Goal: Contribute content: Contribute content

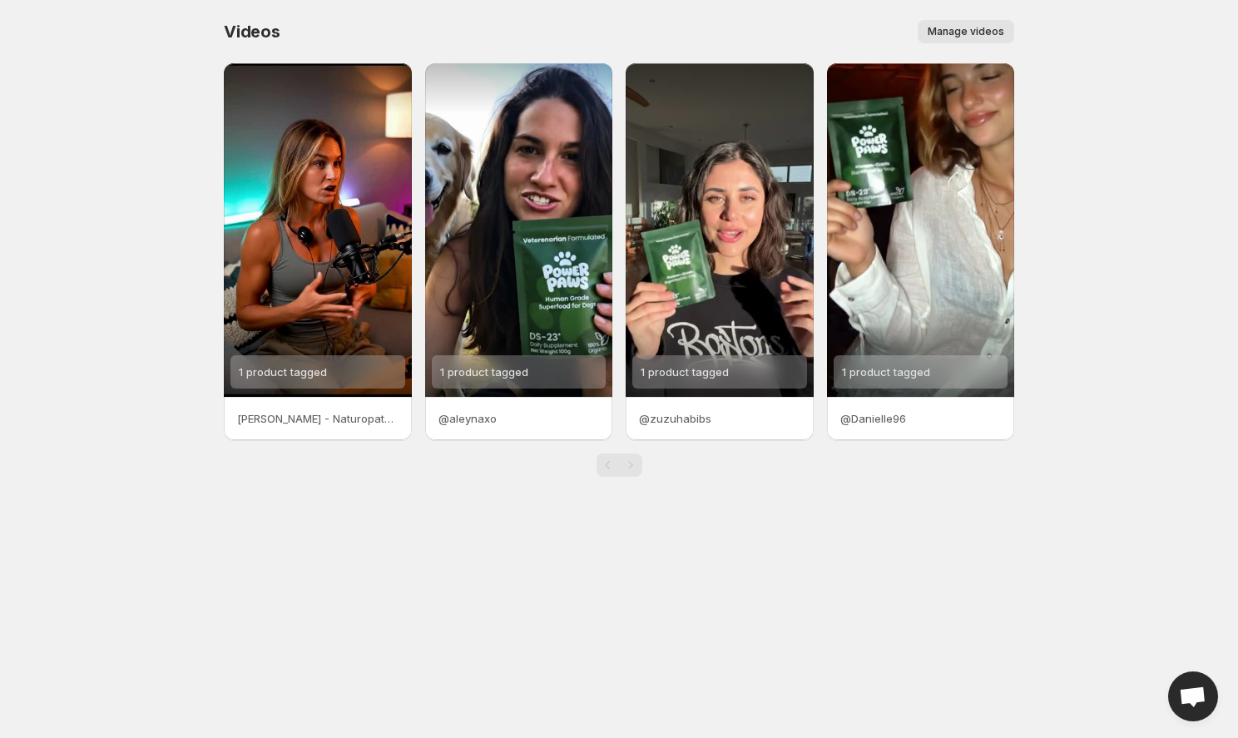
click at [971, 36] on span "Manage videos" at bounding box center [966, 31] width 77 height 13
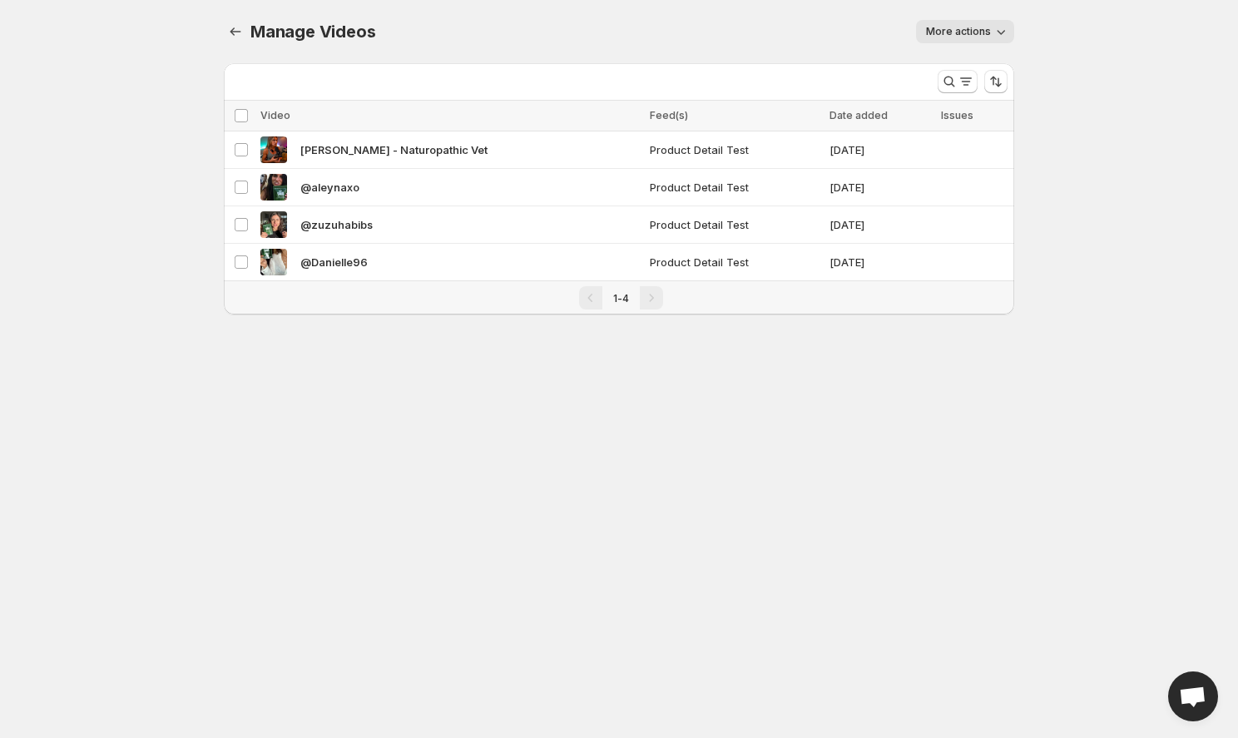
click at [979, 36] on span "More actions" at bounding box center [958, 31] width 65 height 13
click at [777, 27] on div "More actions" at bounding box center [704, 31] width 619 height 23
click at [240, 32] on icon "Manage Videos" at bounding box center [235, 31] width 17 height 17
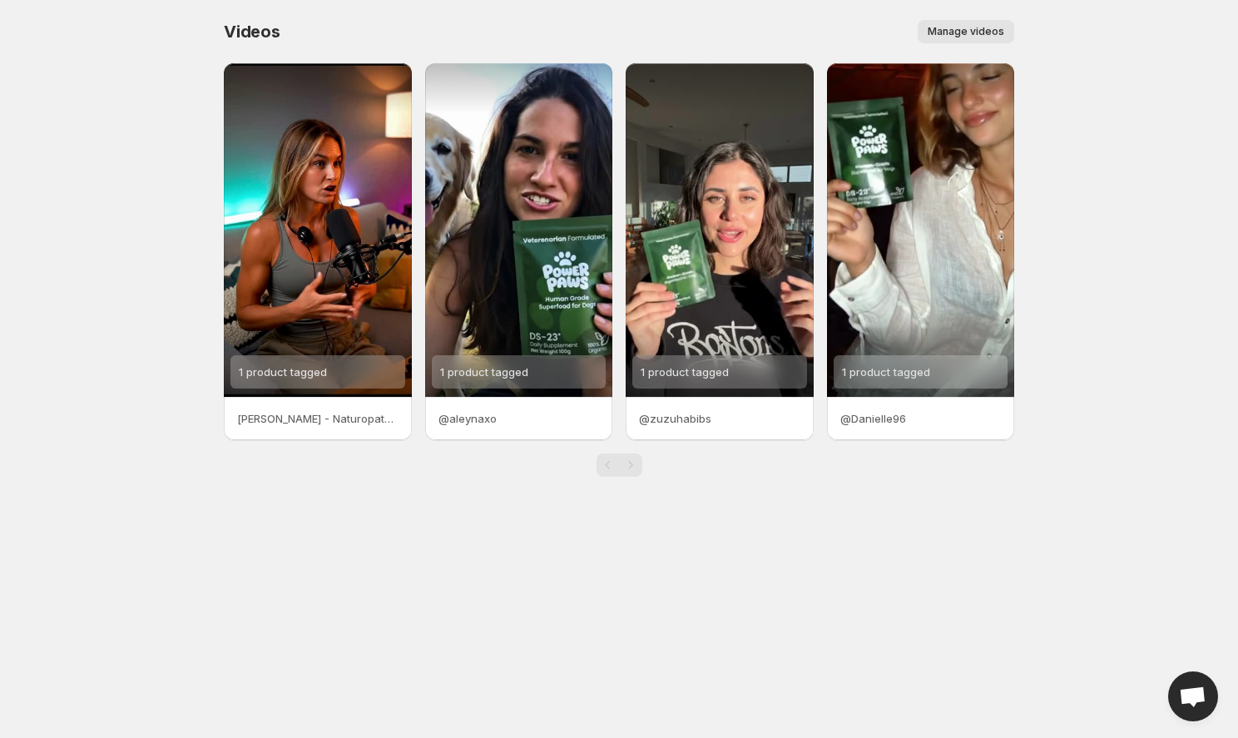
click at [1117, 202] on body "Home Feeds Videos Subscription Settings Videos. This page is ready Videos Manag…" at bounding box center [619, 369] width 1238 height 738
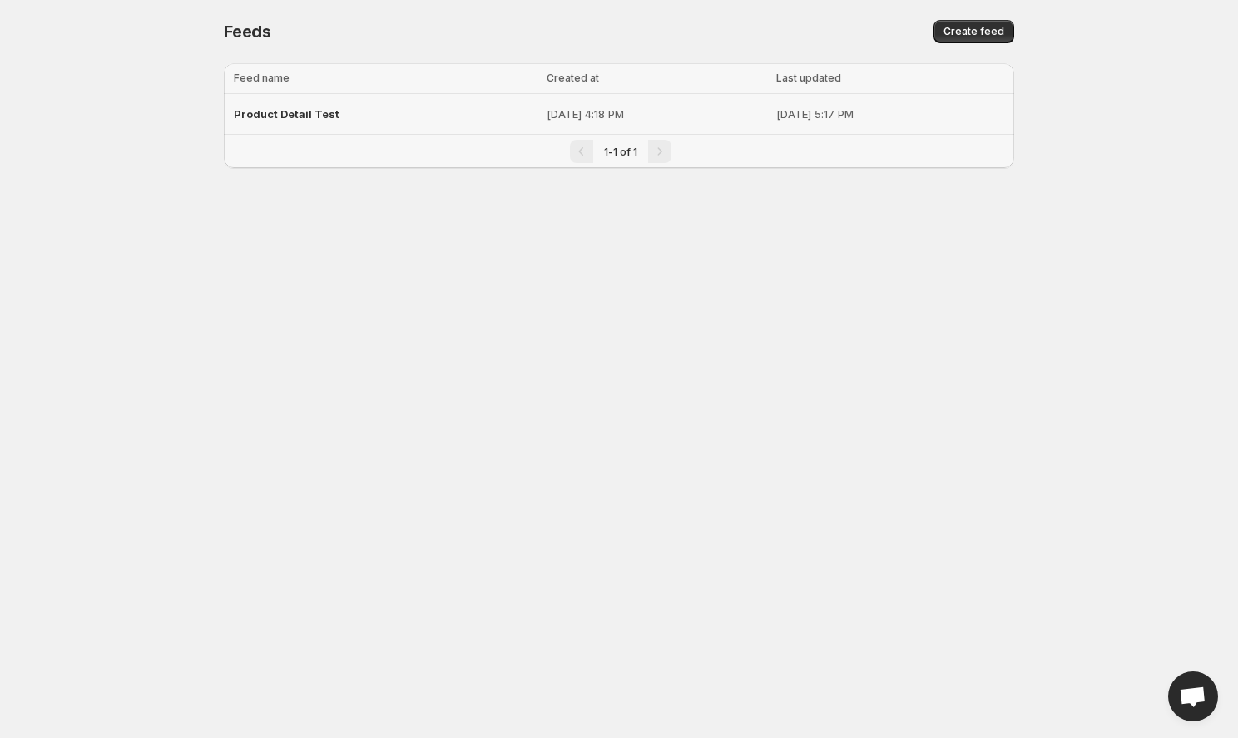
click at [316, 106] on div "Product Detail Test" at bounding box center [385, 114] width 303 height 30
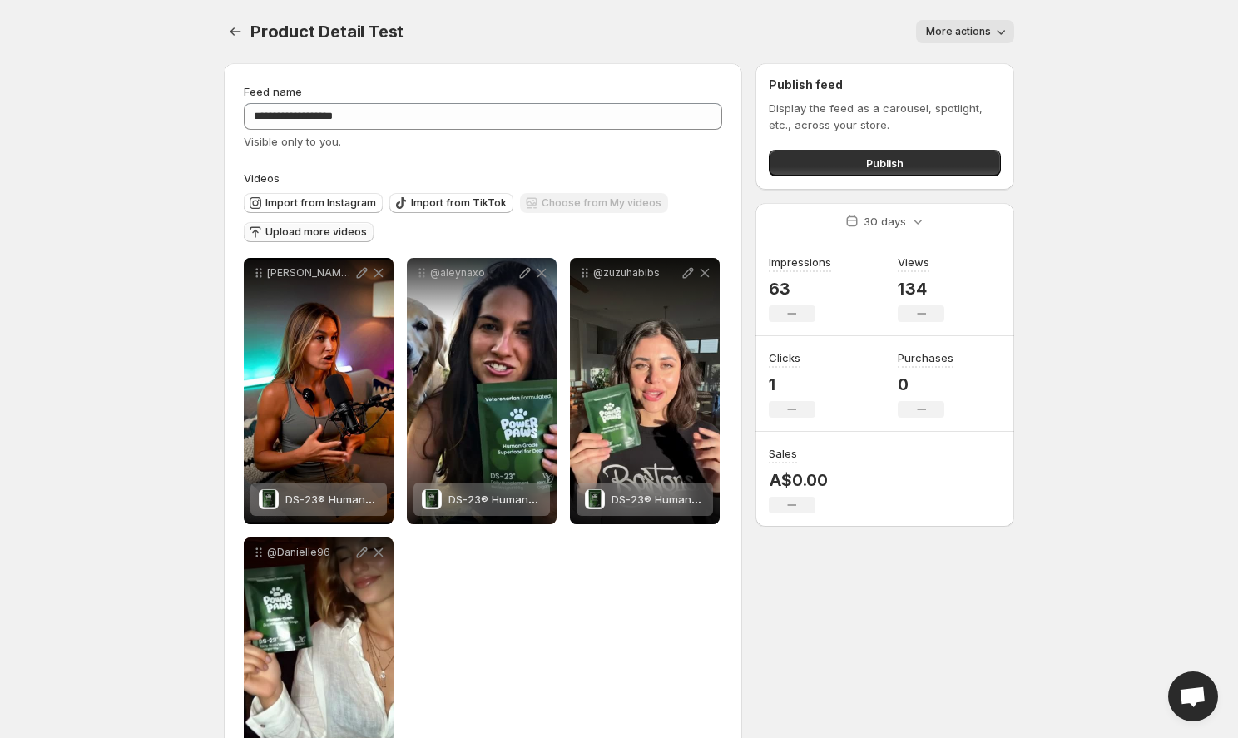
click at [331, 235] on span "Upload more videos" at bounding box center [316, 232] width 102 height 13
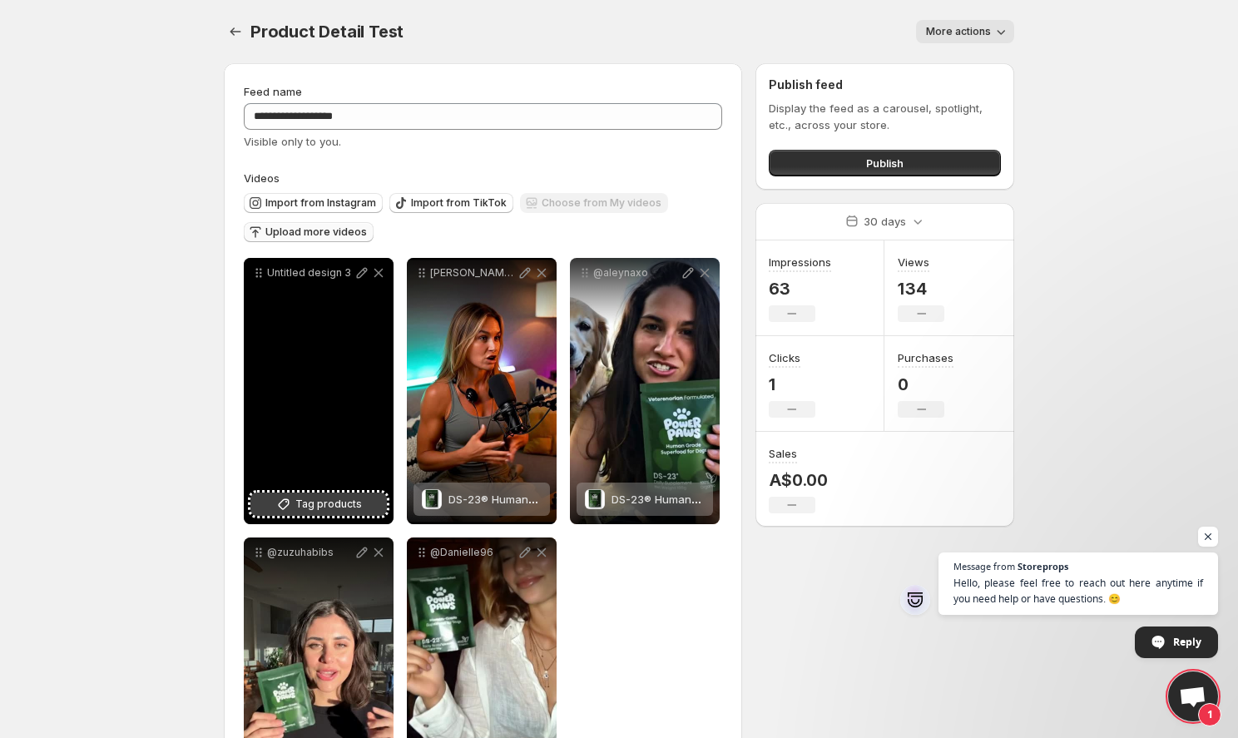
click at [325, 503] on span "Tag products" at bounding box center [328, 504] width 67 height 17
click at [297, 275] on p "Untitled design 3" at bounding box center [310, 272] width 87 height 13
click at [286, 275] on p "Untitled design 3" at bounding box center [310, 272] width 87 height 13
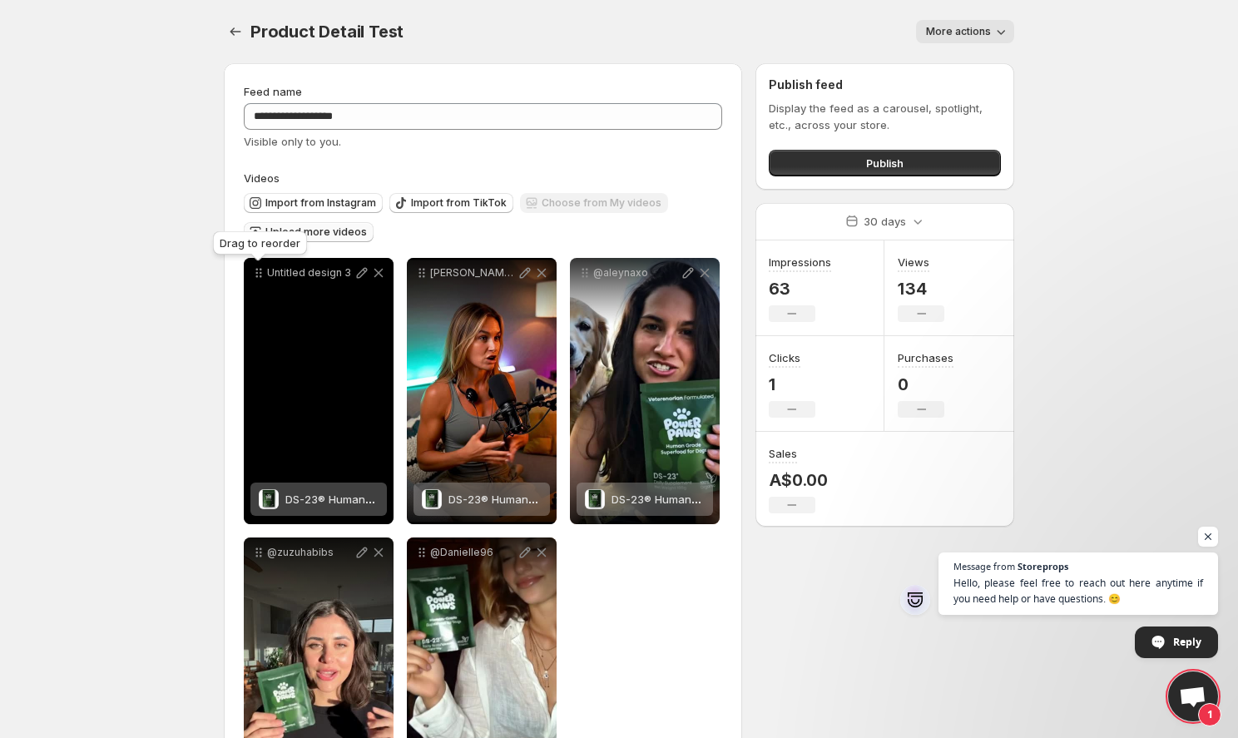
click at [211, 255] on div "Drag to reorder" at bounding box center [260, 246] width 101 height 37
click at [363, 266] on icon at bounding box center [362, 273] width 17 height 17
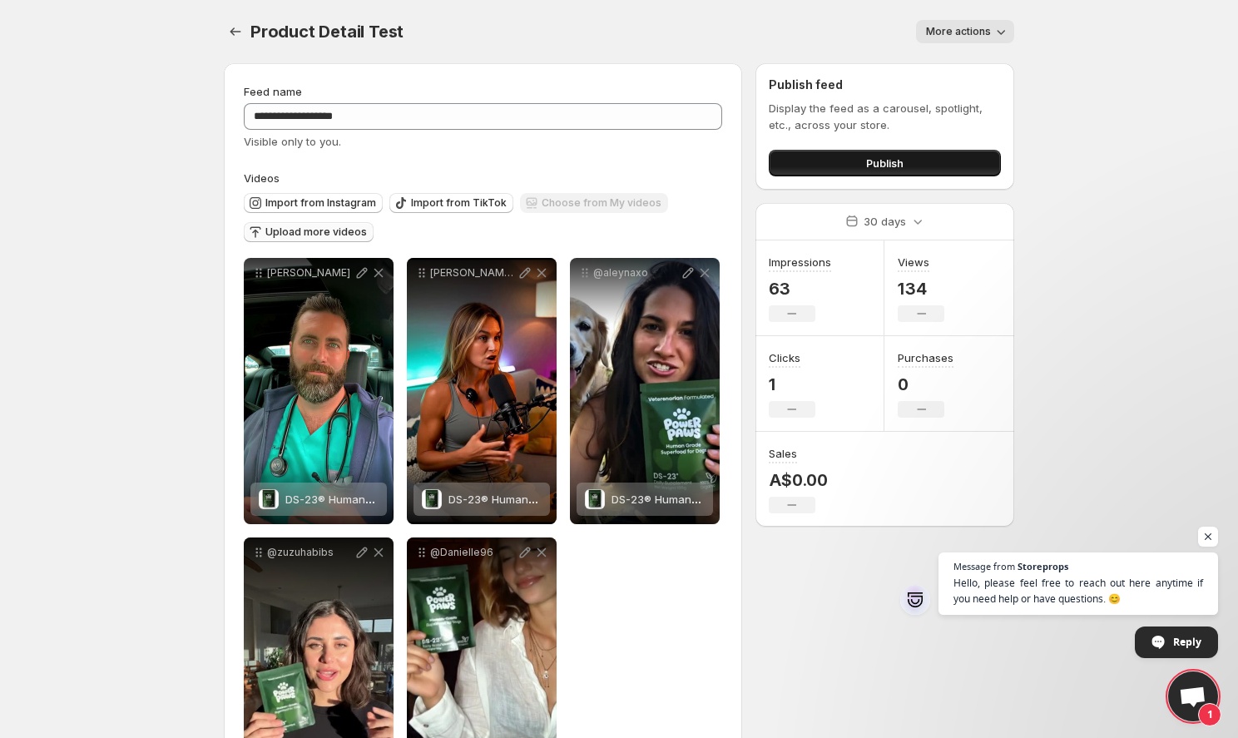
click at [908, 165] on button "Publish" at bounding box center [885, 163] width 232 height 27
